Goal: Information Seeking & Learning: Learn about a topic

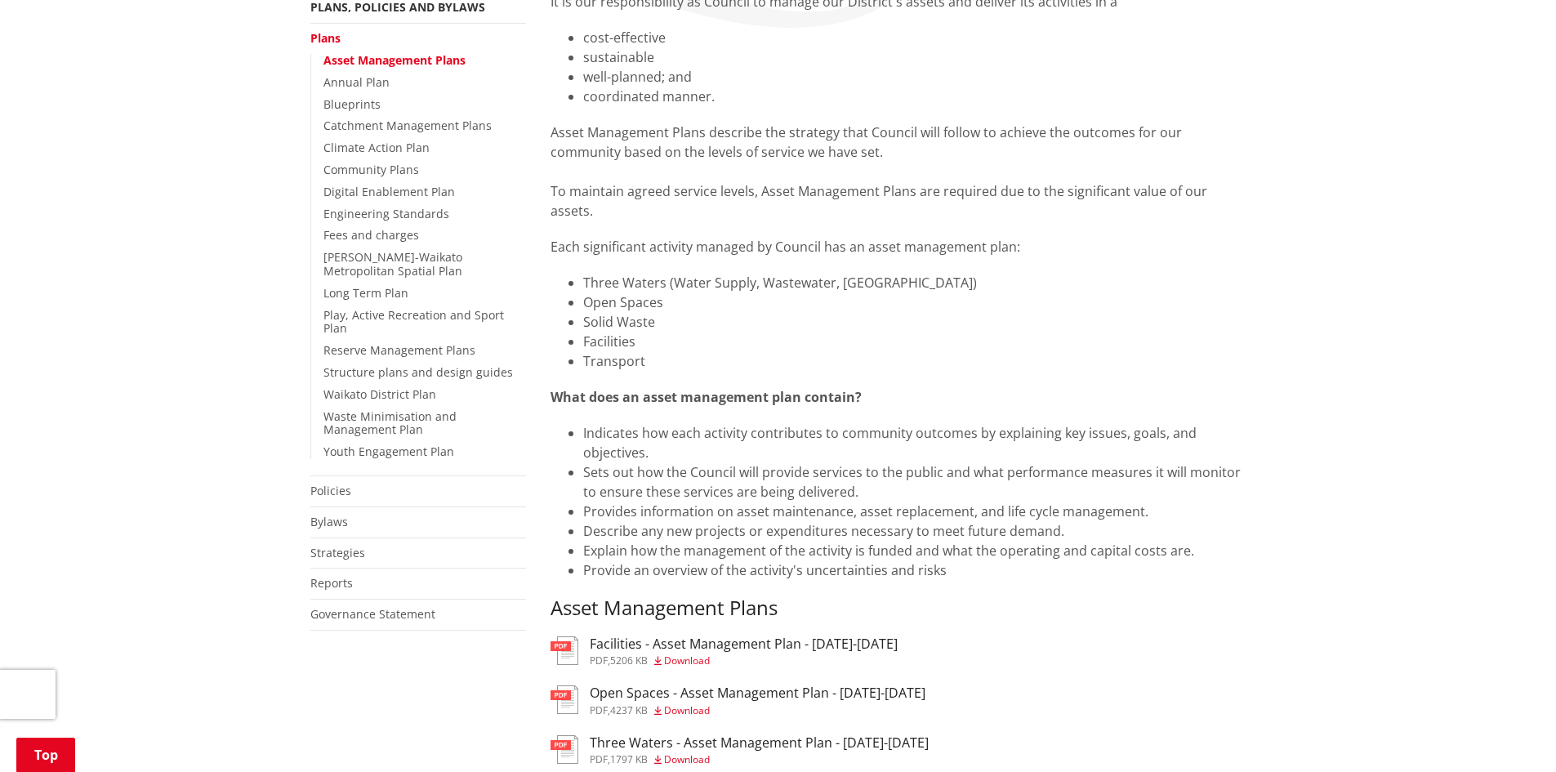
scroll to position [245, 0]
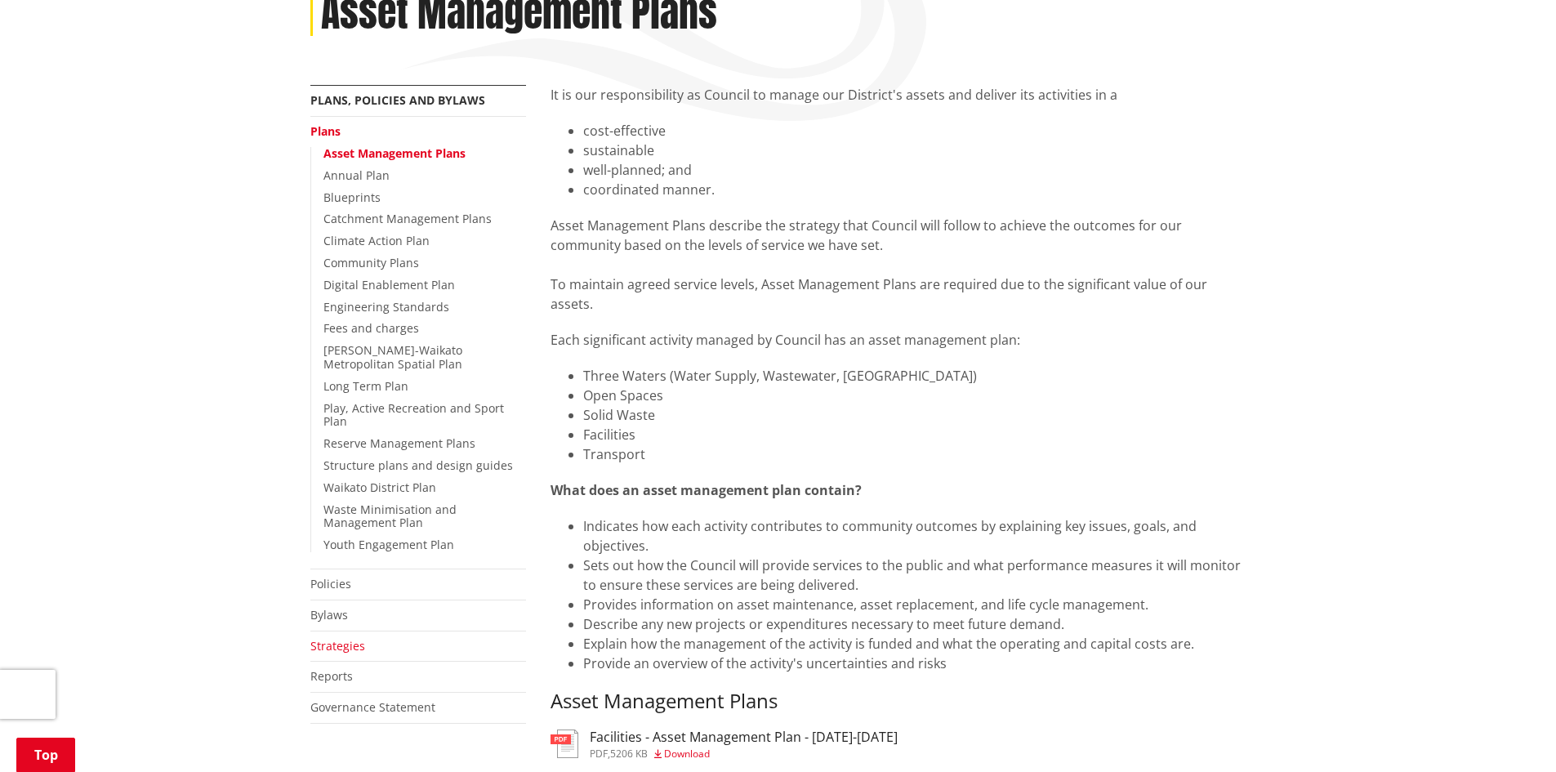
click at [344, 638] on link "Strategies" at bounding box center [337, 646] width 55 height 16
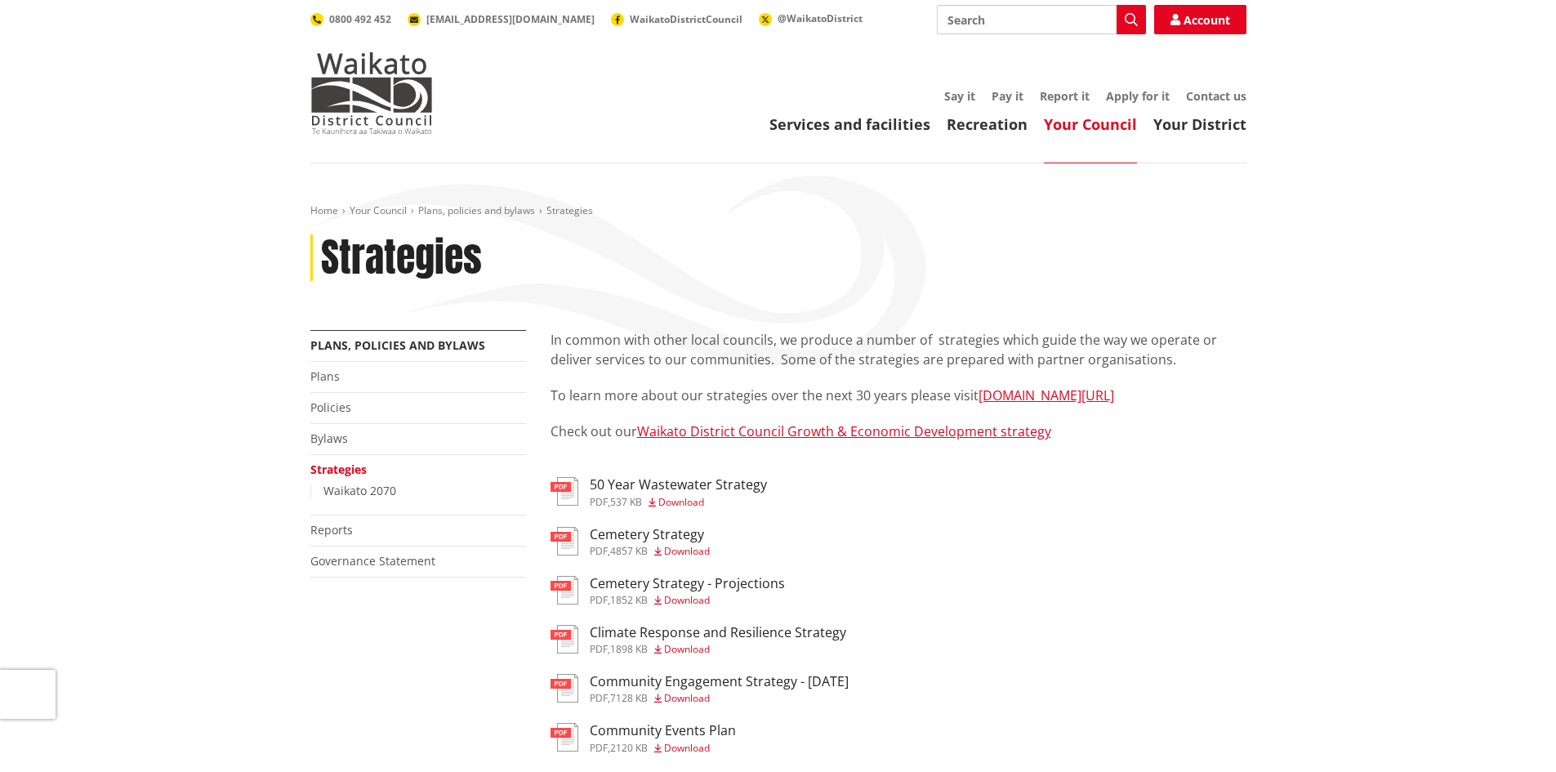
click at [330, 387] on li "Plans" at bounding box center [418, 377] width 216 height 31
click at [330, 374] on link "Plans" at bounding box center [324, 376] width 29 height 16
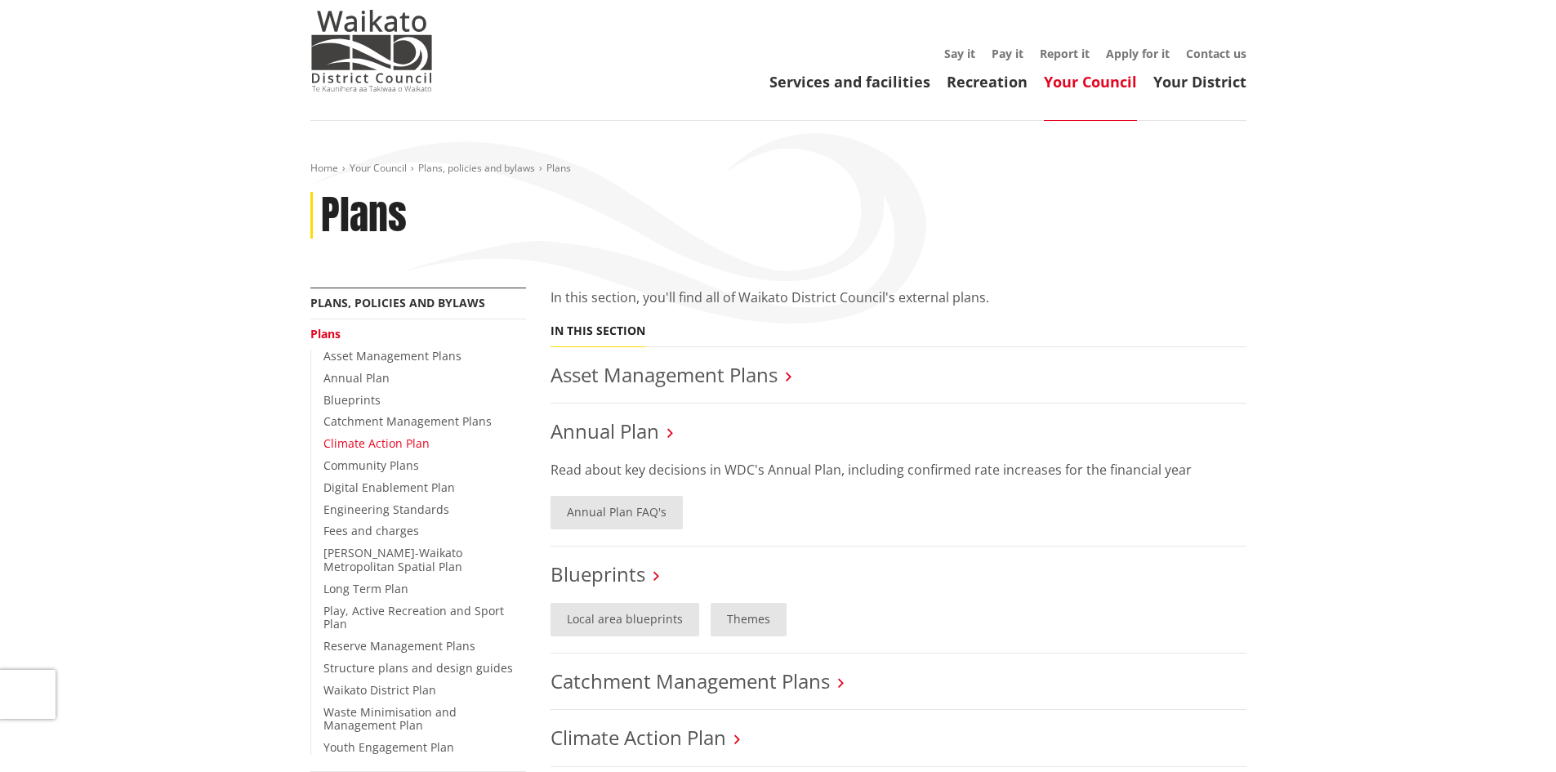
scroll to position [163, 0]
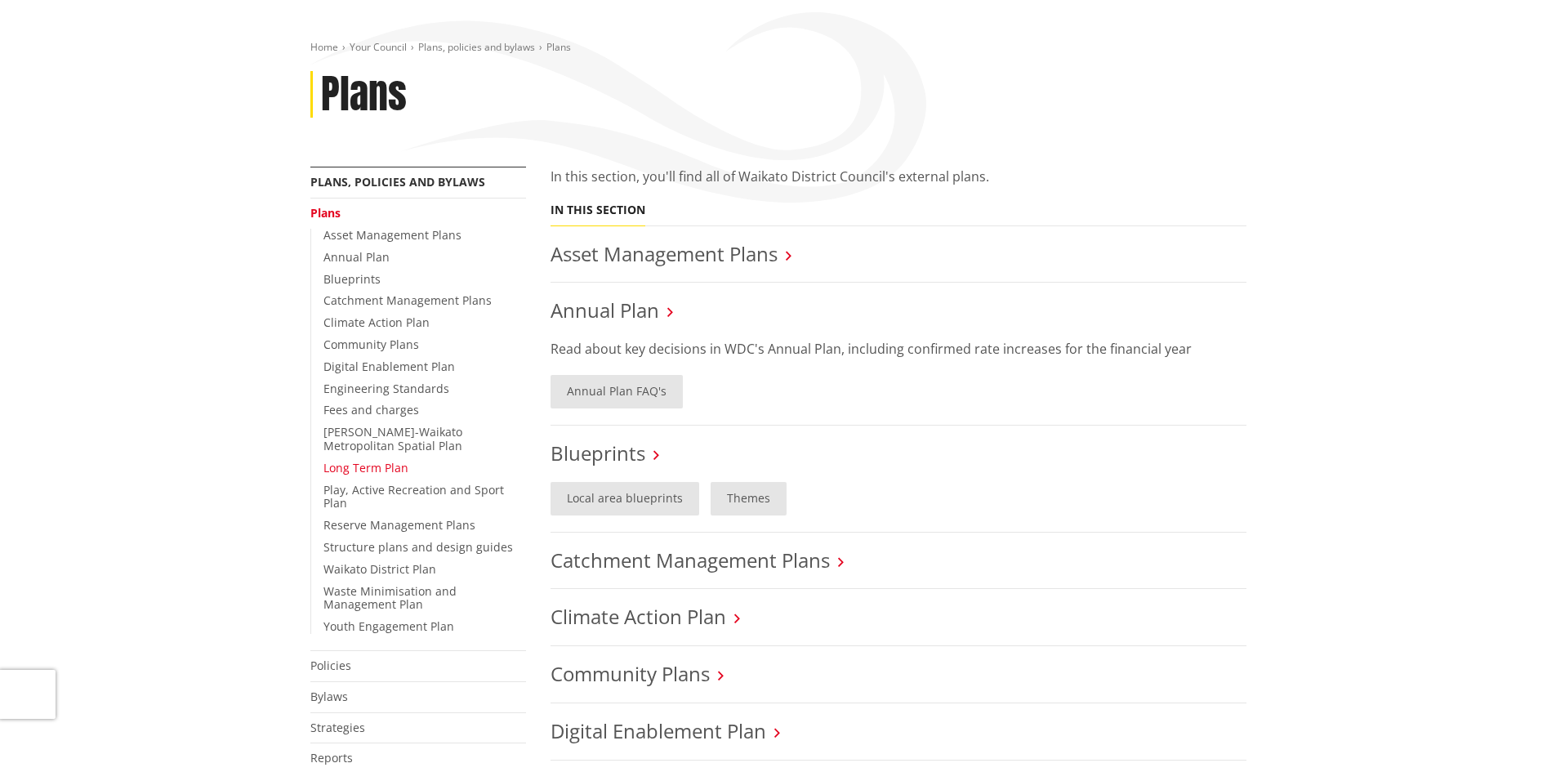
click at [381, 464] on link "Long Term Plan" at bounding box center [365, 468] width 85 height 16
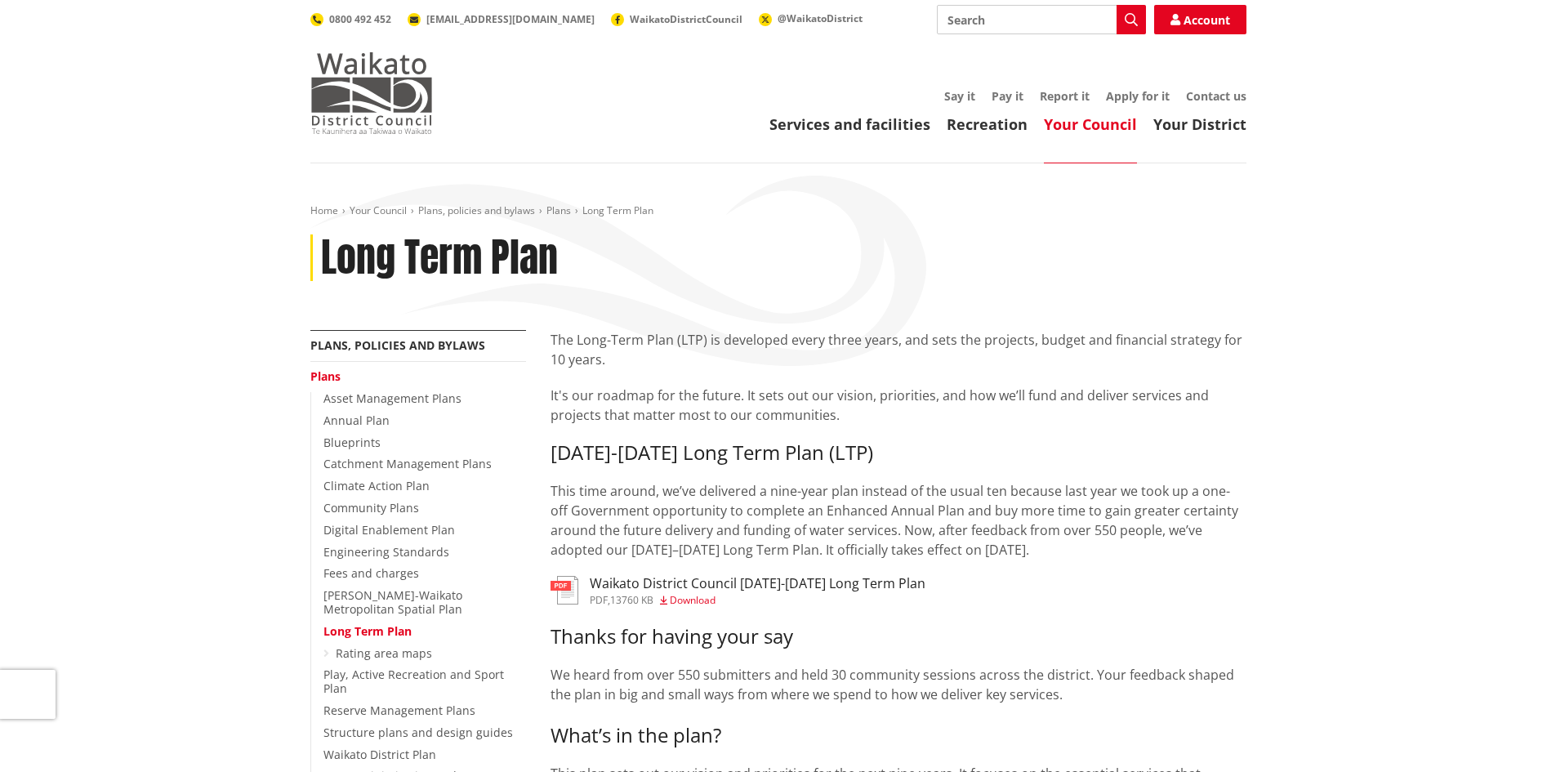
click at [391, 76] on img at bounding box center [371, 93] width 123 height 82
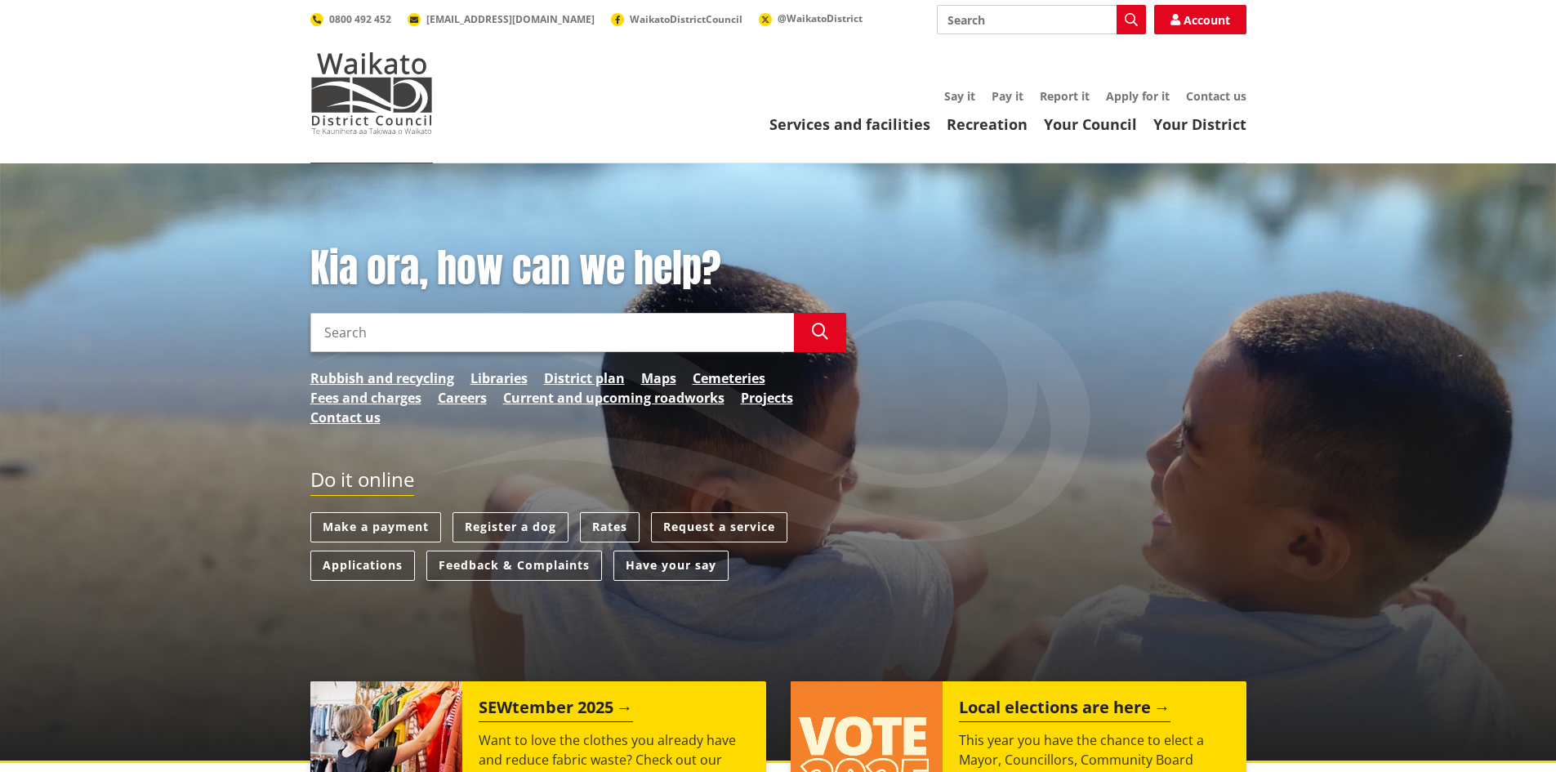
click at [648, 343] on input "Search" at bounding box center [551, 332] width 483 height 39
type input "infrastructure strategy"
click at [1080, 127] on link "Your Council" at bounding box center [1090, 124] width 93 height 20
click at [1103, 128] on link "Your Council" at bounding box center [1090, 124] width 93 height 20
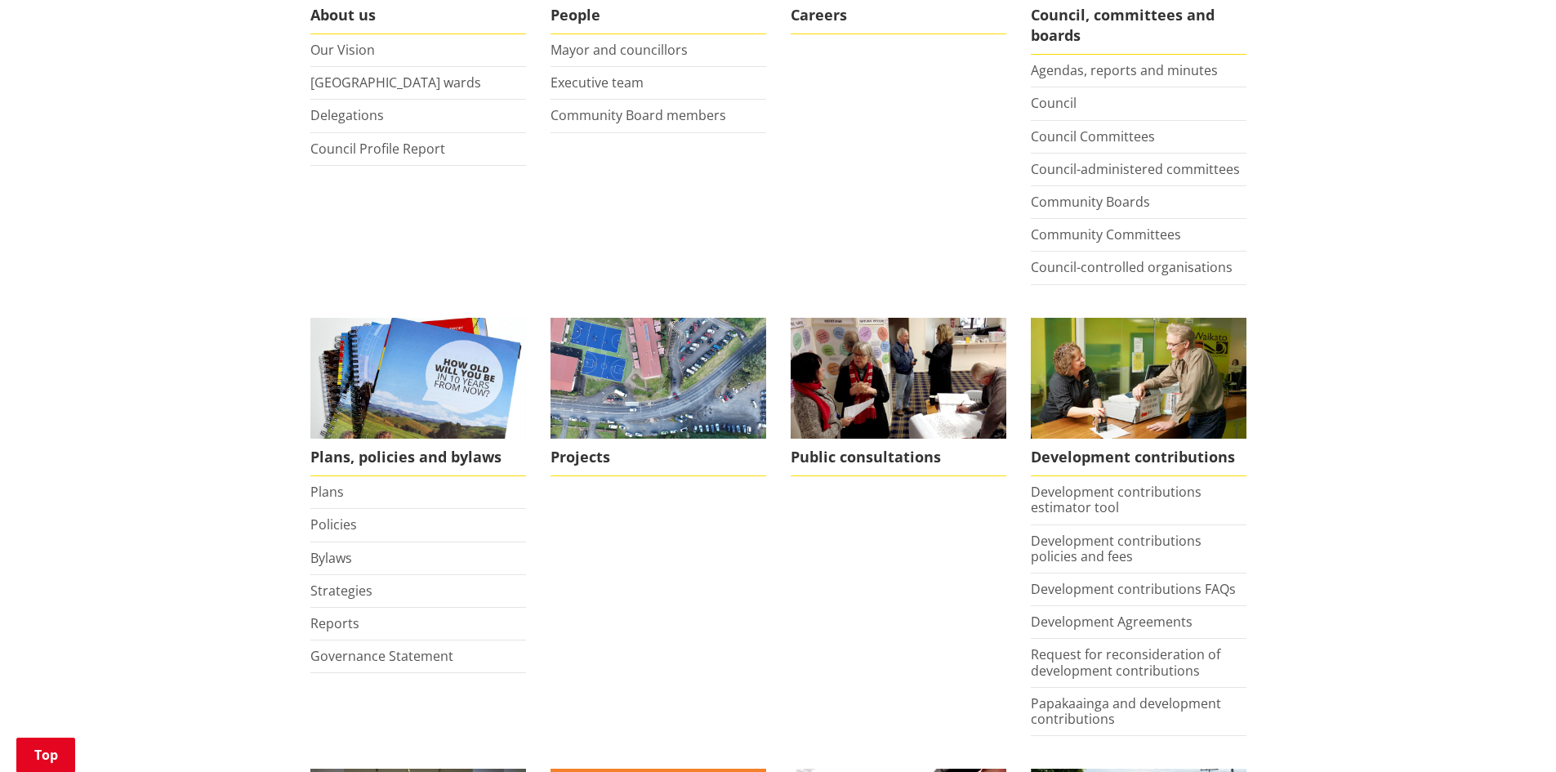
scroll to position [490, 0]
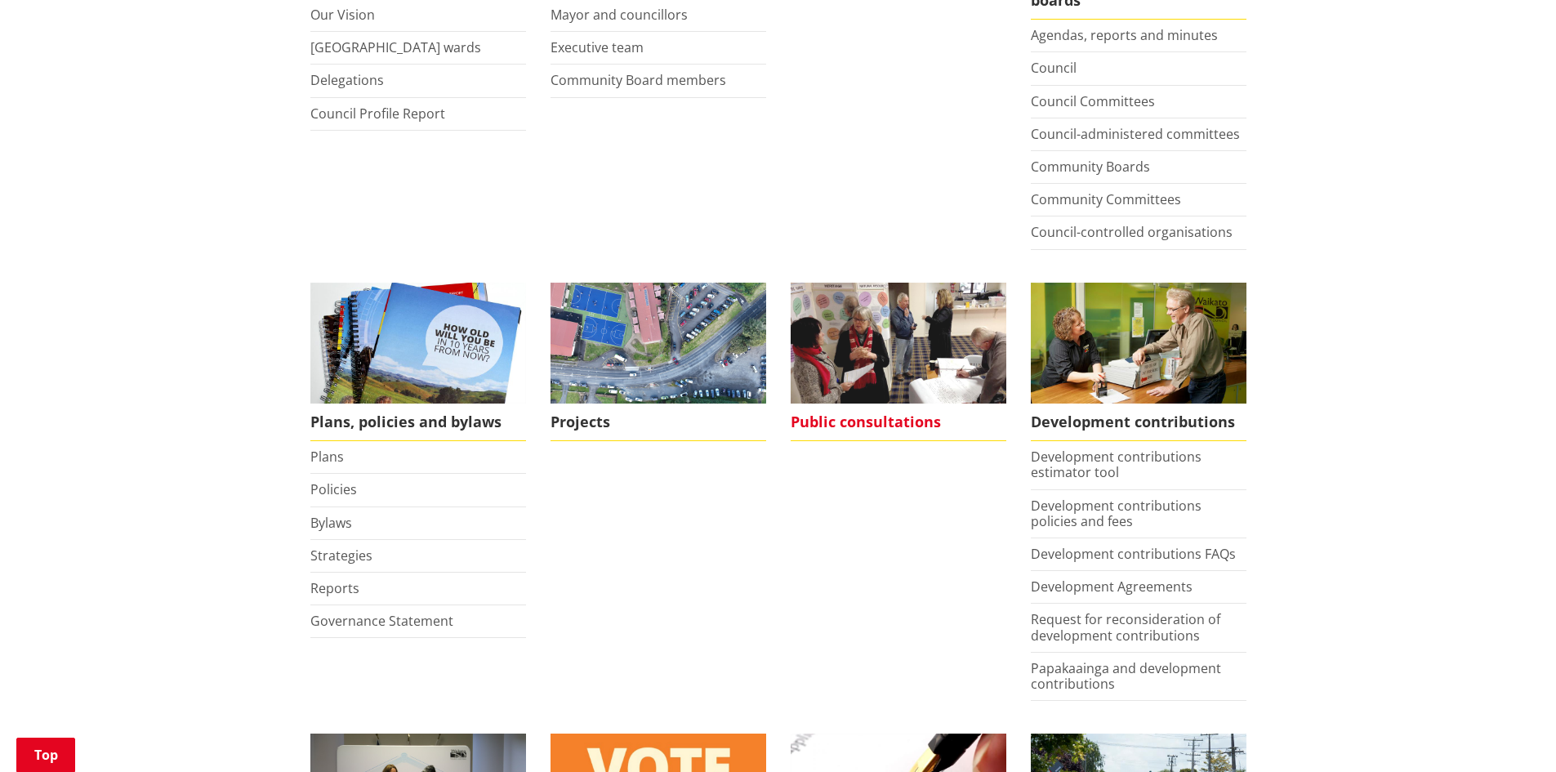
click at [930, 421] on span "Public consultations" at bounding box center [899, 422] width 216 height 38
